Goal: Transaction & Acquisition: Purchase product/service

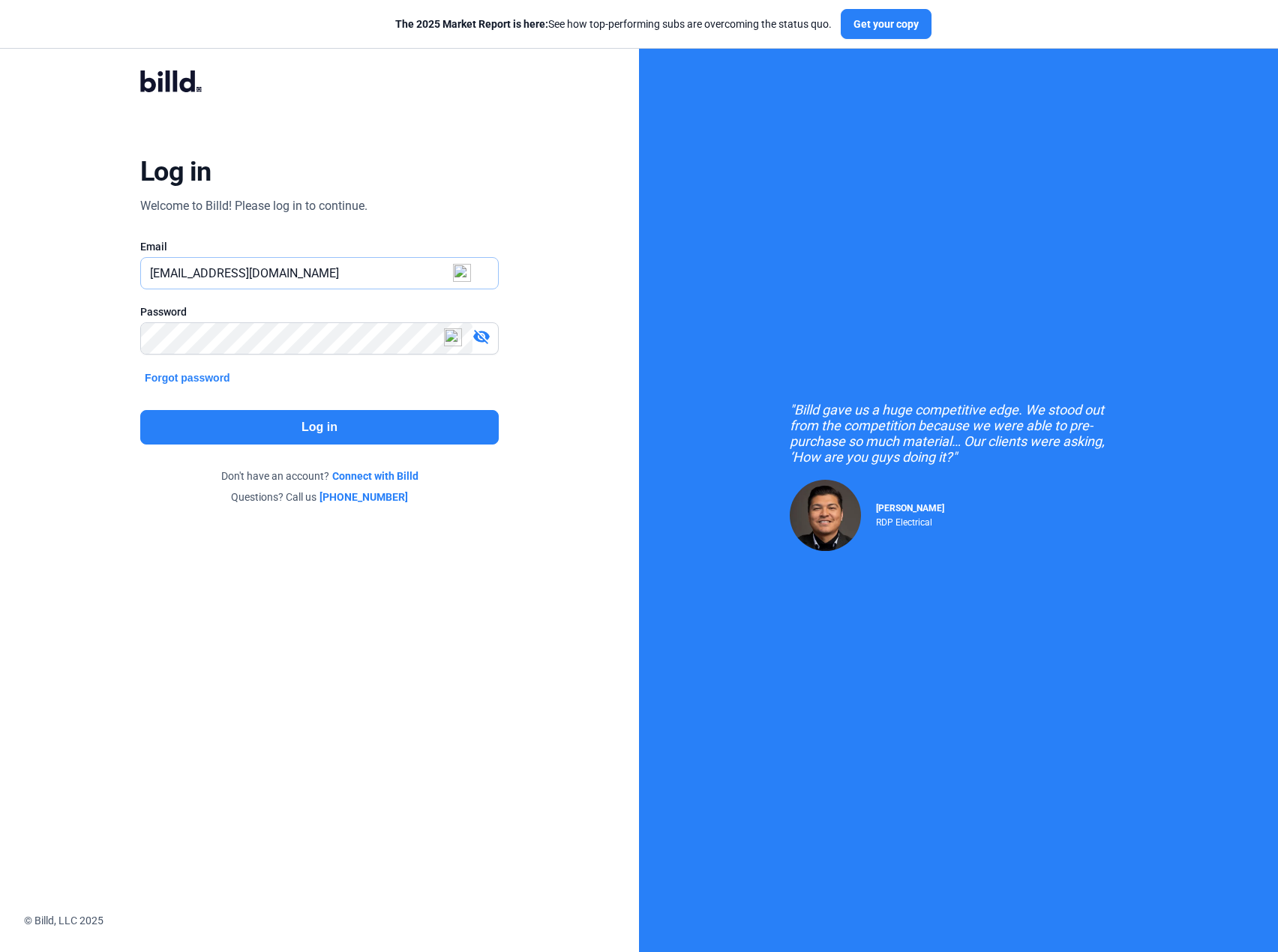
drag, startPoint x: 180, startPoint y: 269, endPoint x: 533, endPoint y: 267, distance: 353.0
click at [533, 267] on div "Log in Welcome to Billd! Please log in to continue. Email [EMAIL_ADDRESS][DOMAI…" at bounding box center [320, 288] width 461 height 485
type input "[PERSON_NAME][EMAIL_ADDRESS][DOMAIN_NAME]"
click at [384, 410] on button "Log in" at bounding box center [320, 427] width 358 height 34
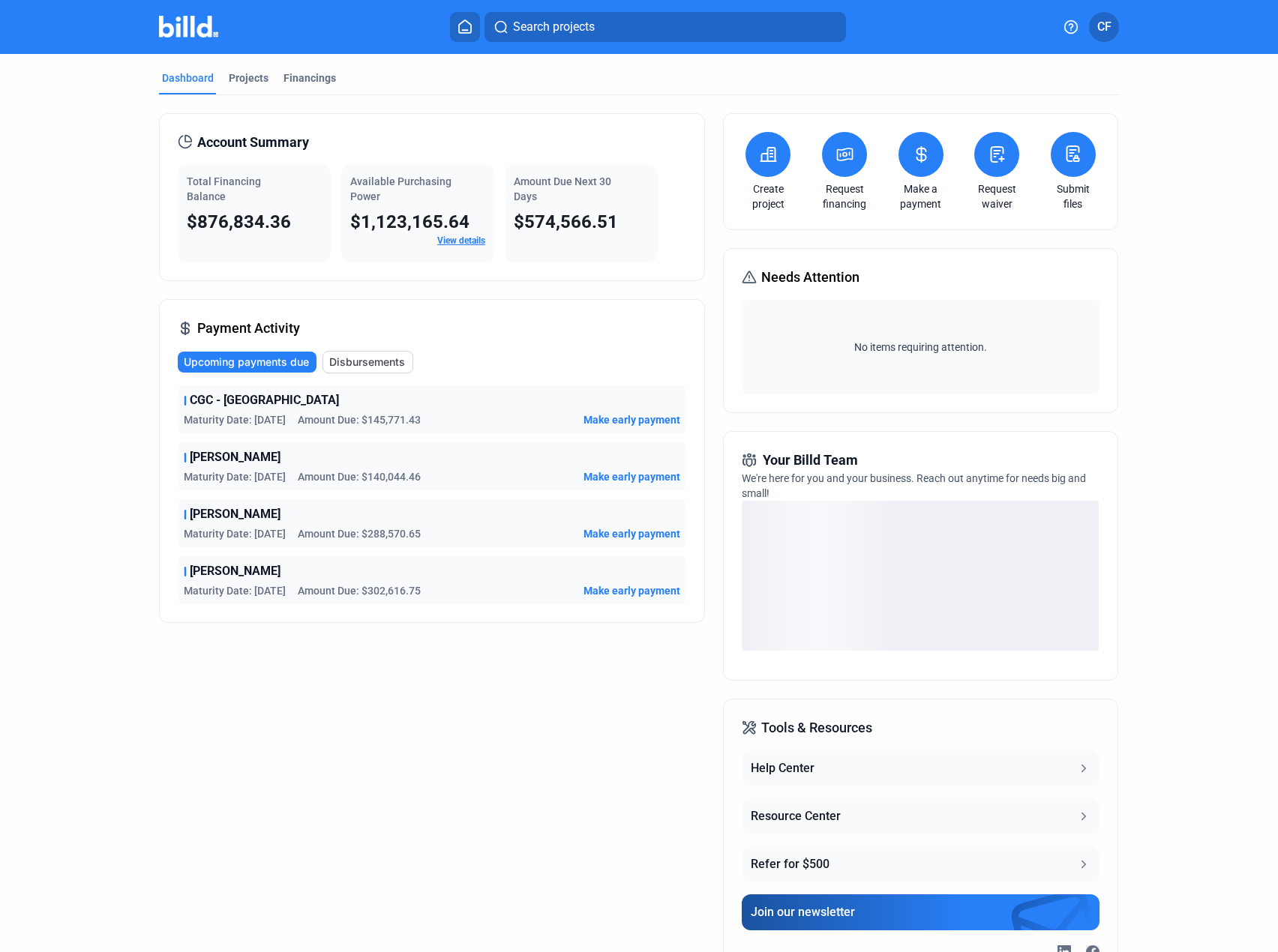
click at [597, 529] on span "Make early payment" at bounding box center [631, 533] width 97 height 15
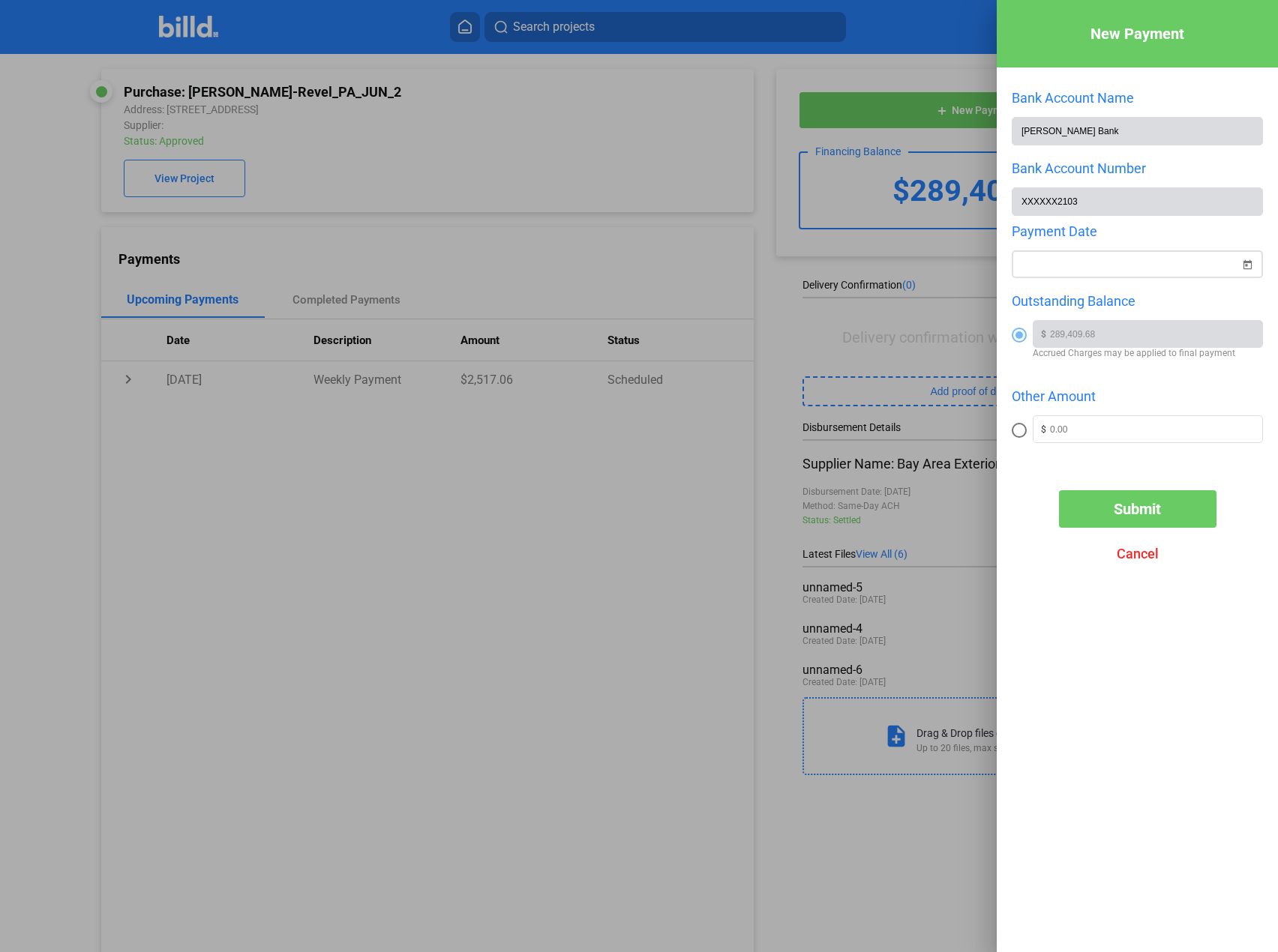
click at [1092, 264] on div "New Payment Bank Account Name [PERSON_NAME] Bank Bank Account Number XXXXXX2103…" at bounding box center [639, 476] width 1278 height 952
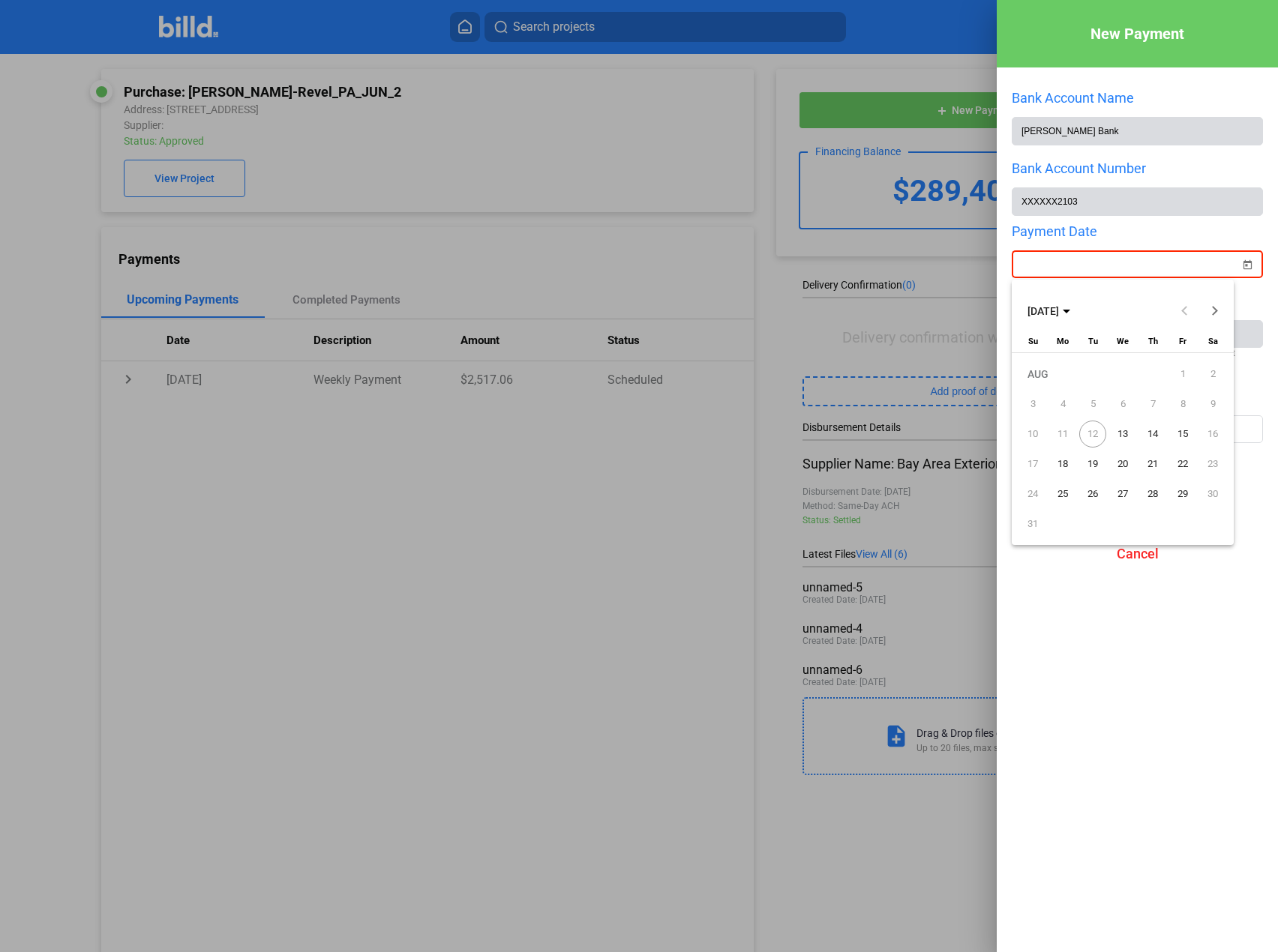
click at [1124, 431] on span "13" at bounding box center [1122, 434] width 27 height 27
type input "[DATE]"
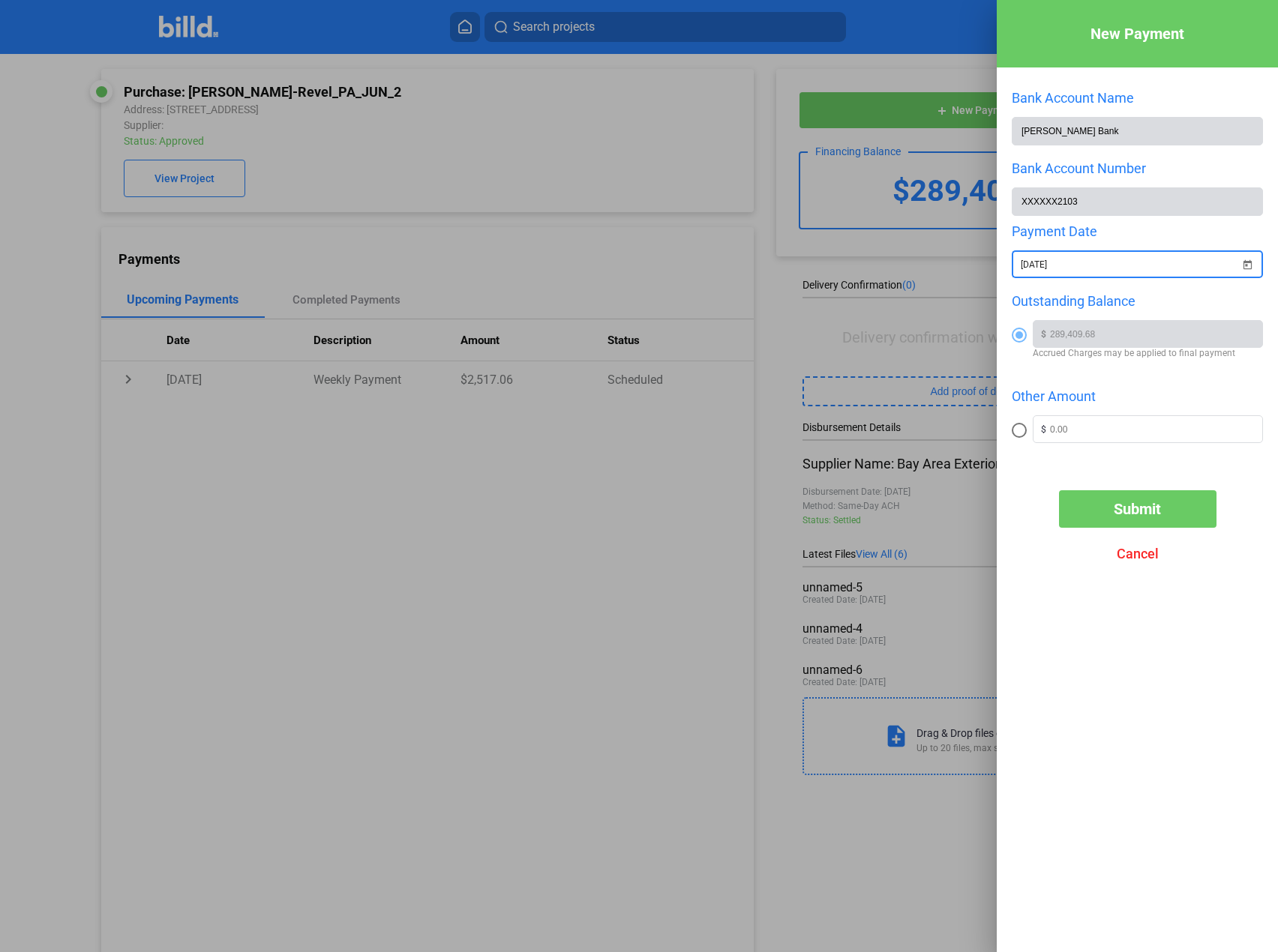
click at [1119, 507] on span "Submit" at bounding box center [1137, 509] width 47 height 18
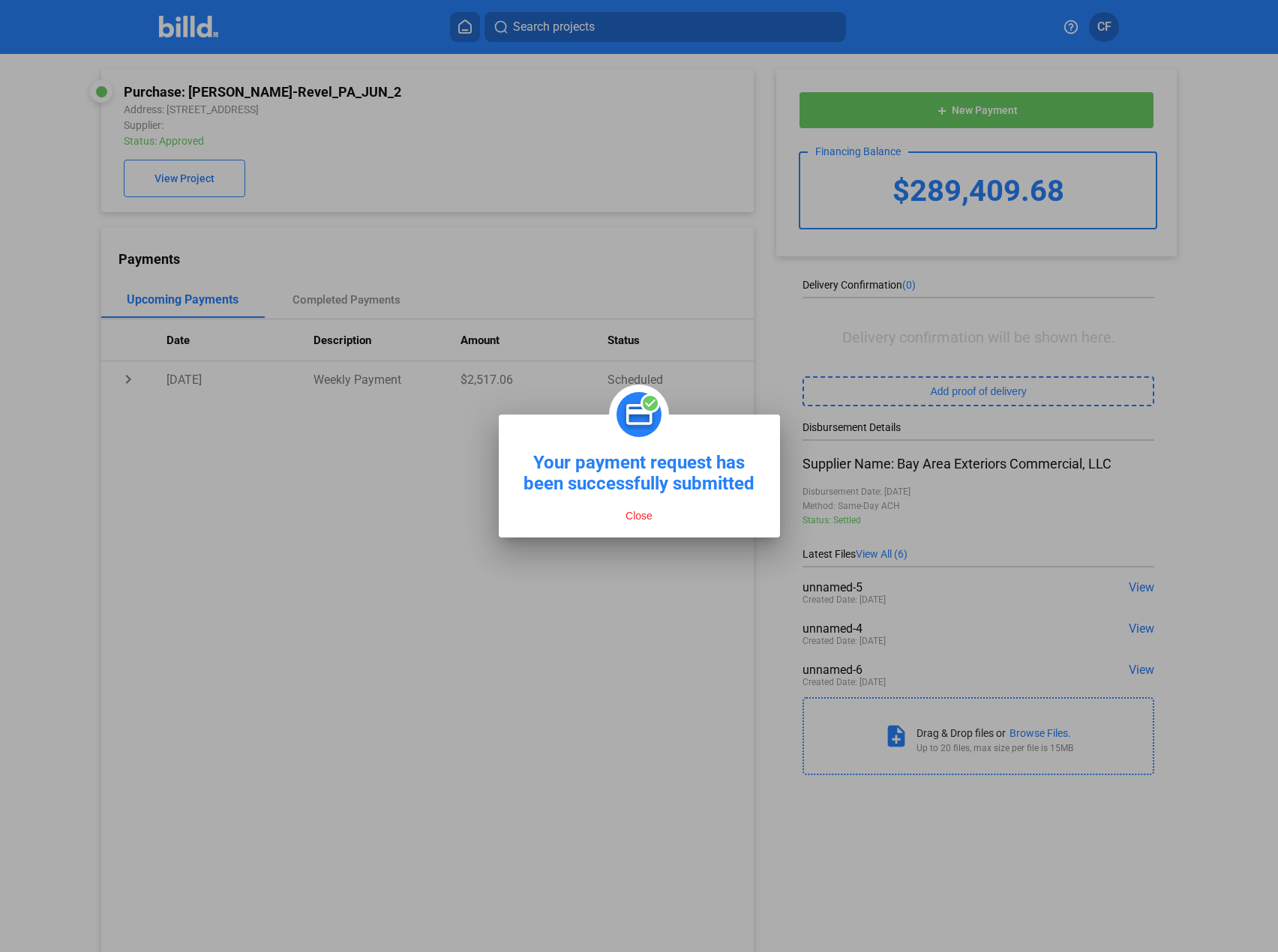
click at [641, 518] on button "Close" at bounding box center [639, 516] width 36 height 13
